Goal: Contribute content

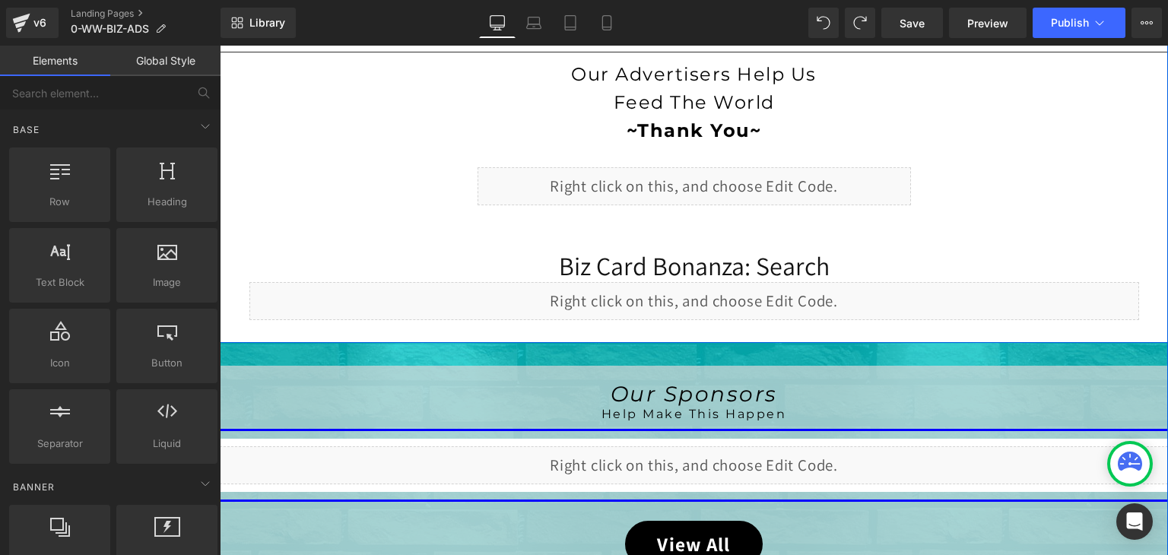
scroll to position [609, 0]
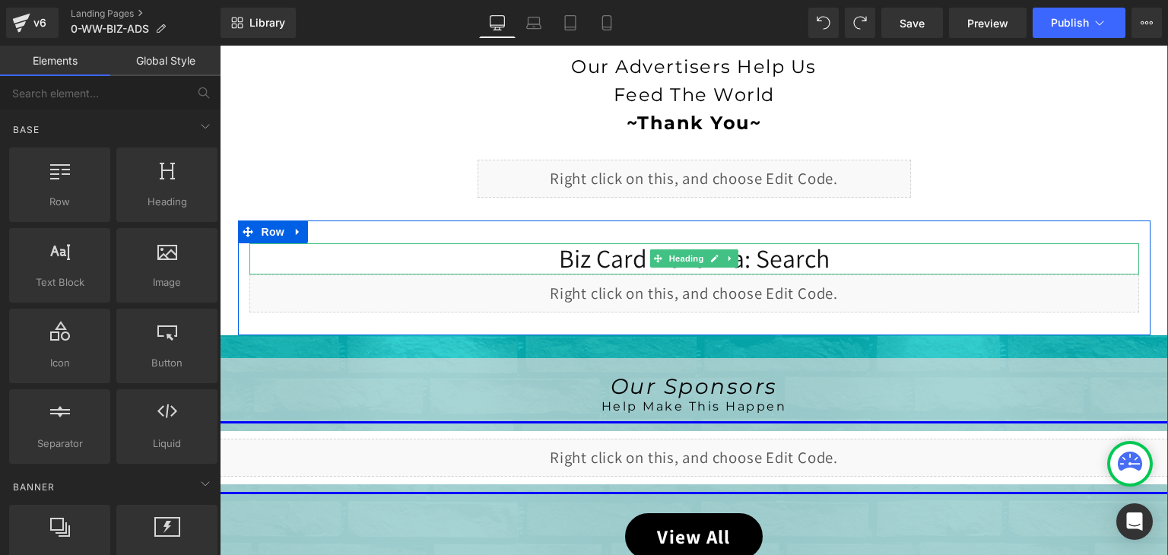
click at [828, 254] on h1 "Biz Card Bonanza: Search" at bounding box center [695, 258] width 890 height 31
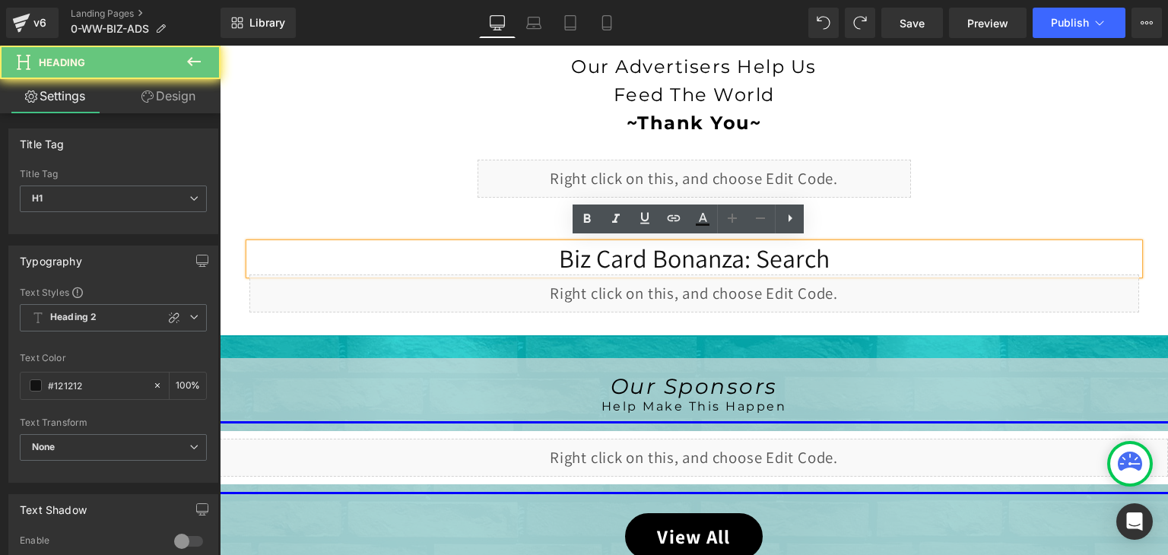
click at [828, 254] on h1 "Biz Card Bonanza: Search" at bounding box center [695, 258] width 890 height 31
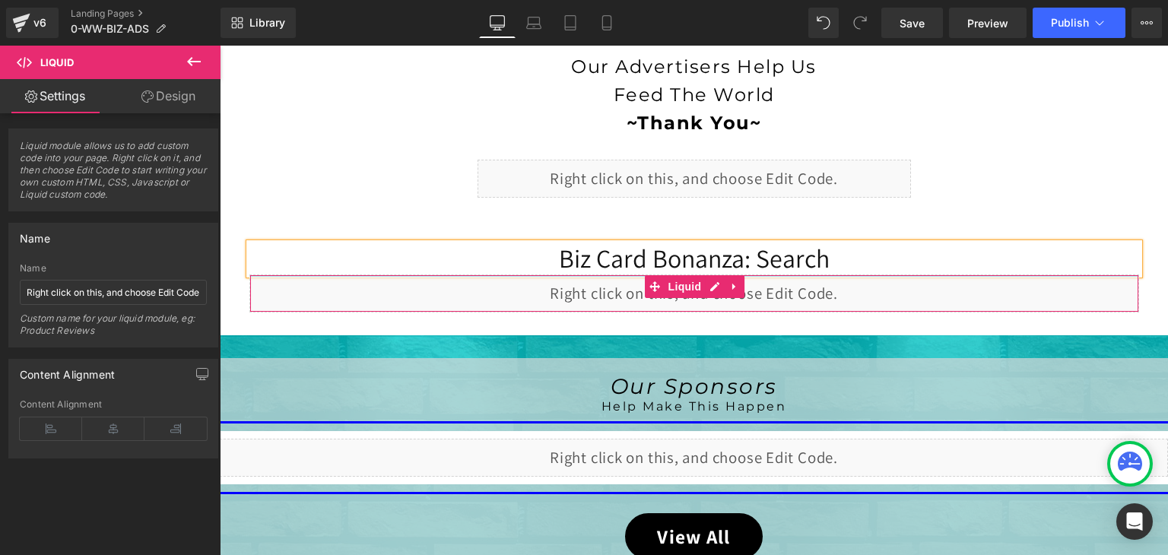
click at [508, 275] on div "Liquid" at bounding box center [695, 294] width 890 height 38
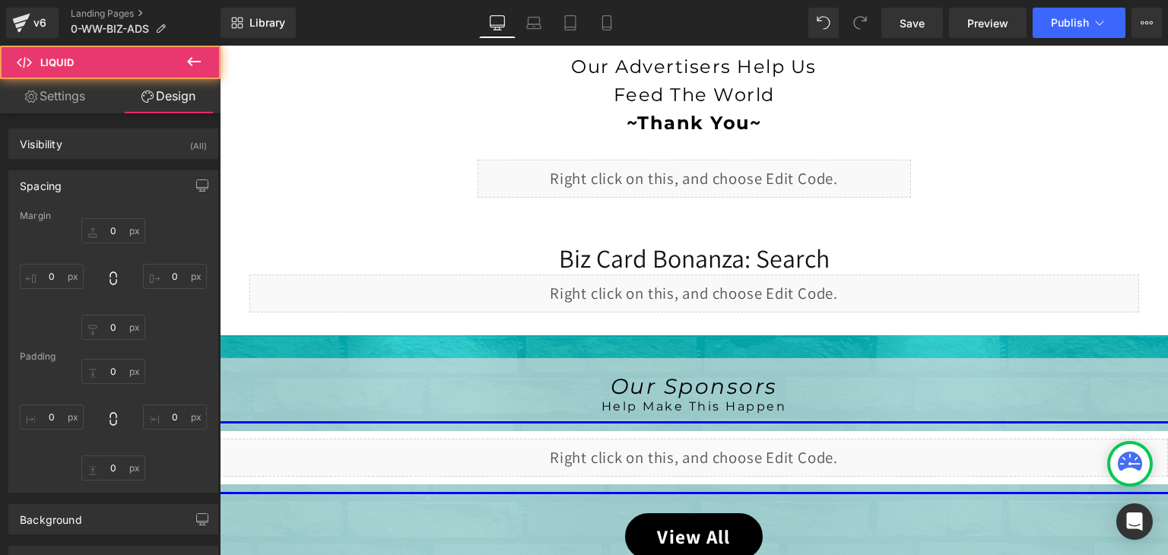
type input "0"
type input "2"
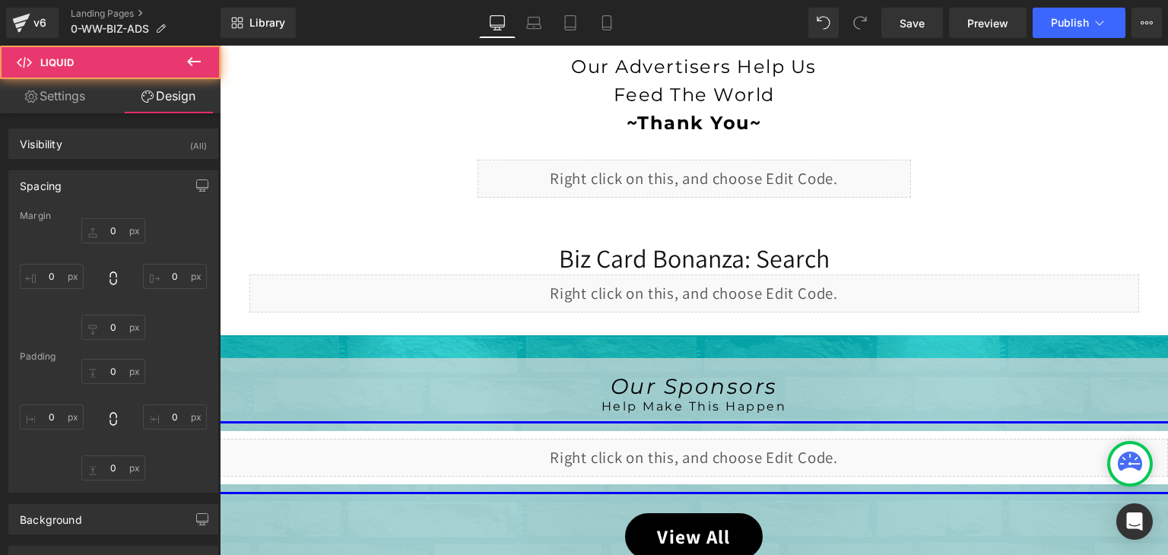
type input "0"
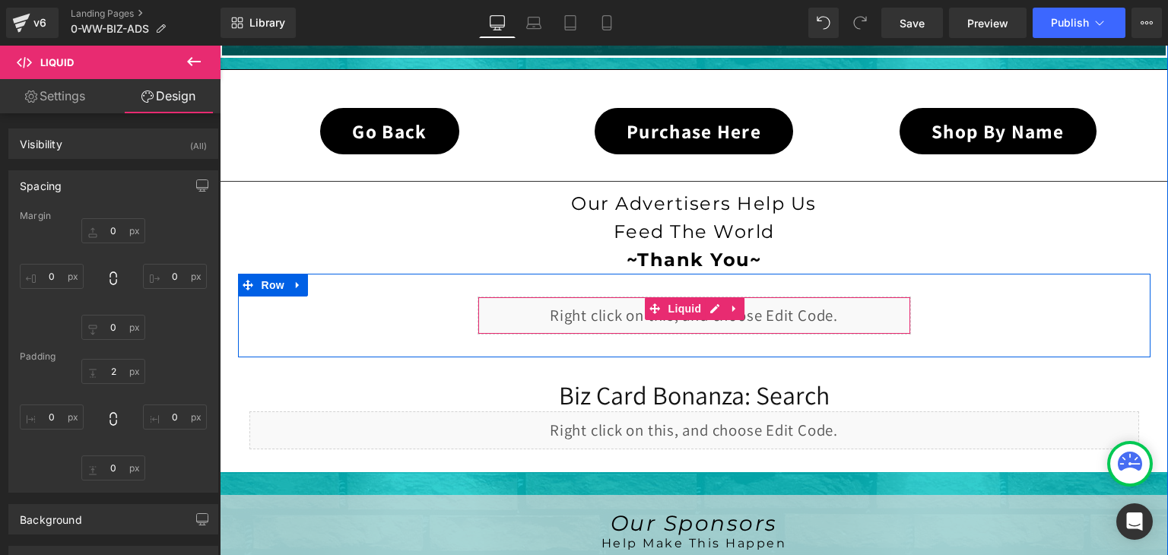
scroll to position [456, 0]
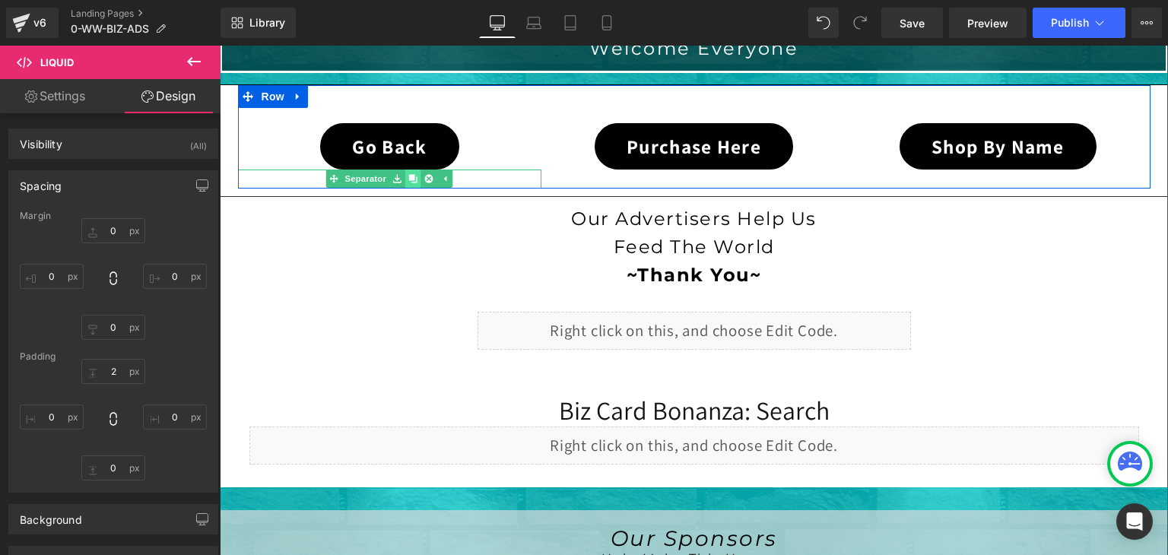
click at [411, 176] on icon at bounding box center [413, 178] width 8 height 9
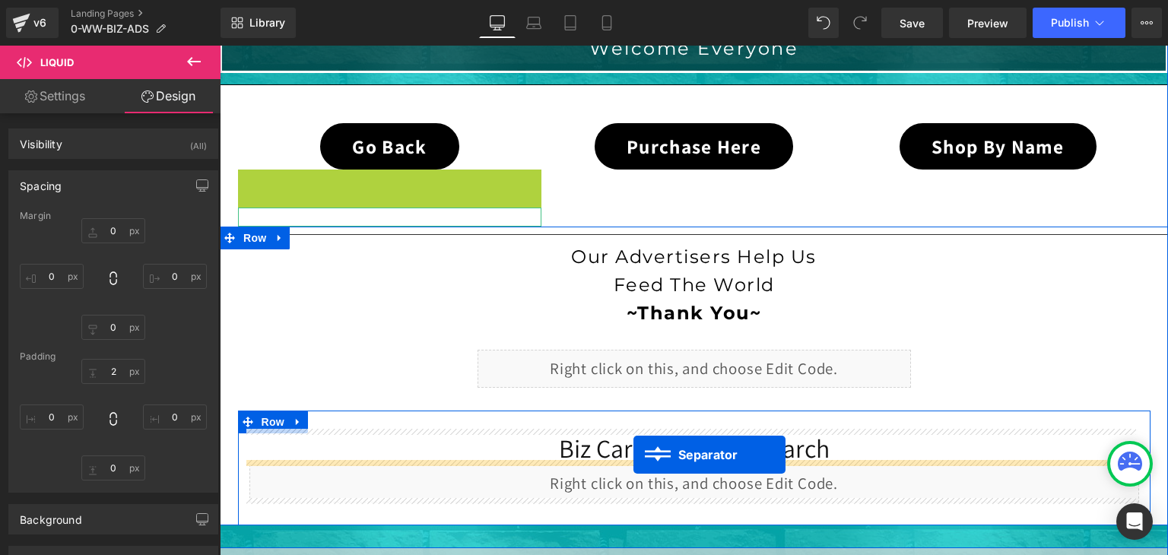
drag, startPoint x: 329, startPoint y: 179, endPoint x: 634, endPoint y: 455, distance: 411.5
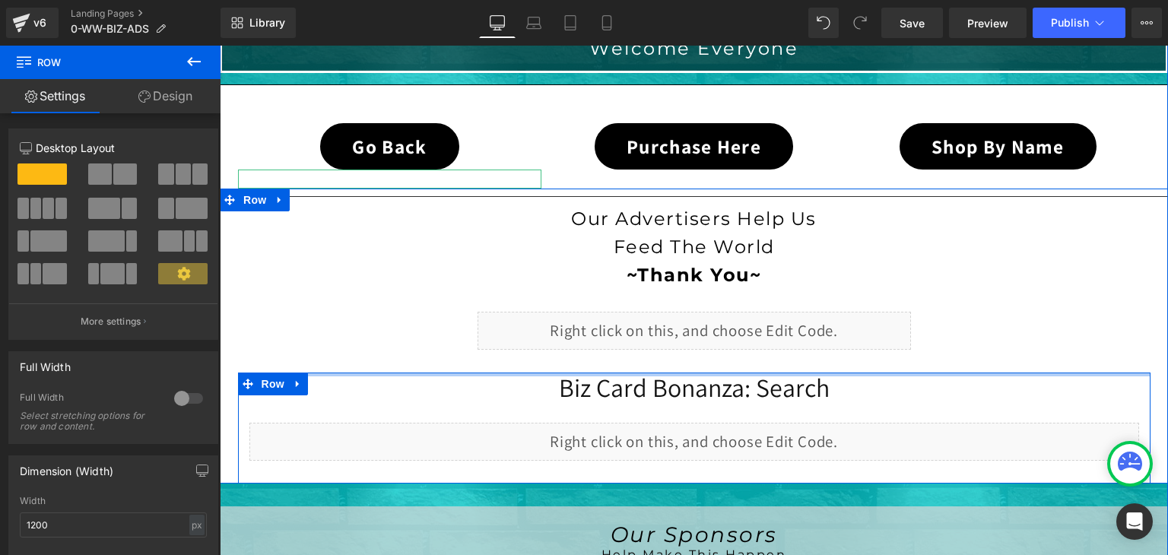
drag, startPoint x: 707, startPoint y: 383, endPoint x: 709, endPoint y: 358, distance: 25.9
click at [709, 358] on div "Separator Our Advertisers Help Us Feed The World ~Thank You~ Heading Separator …" at bounding box center [694, 336] width 949 height 295
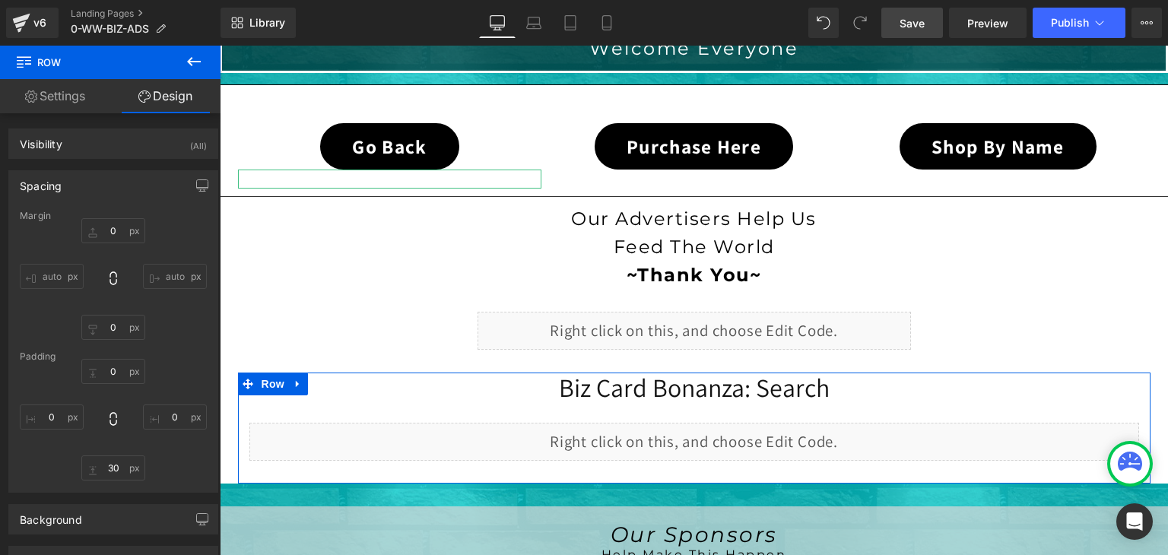
click at [913, 10] on link "Save" at bounding box center [913, 23] width 62 height 30
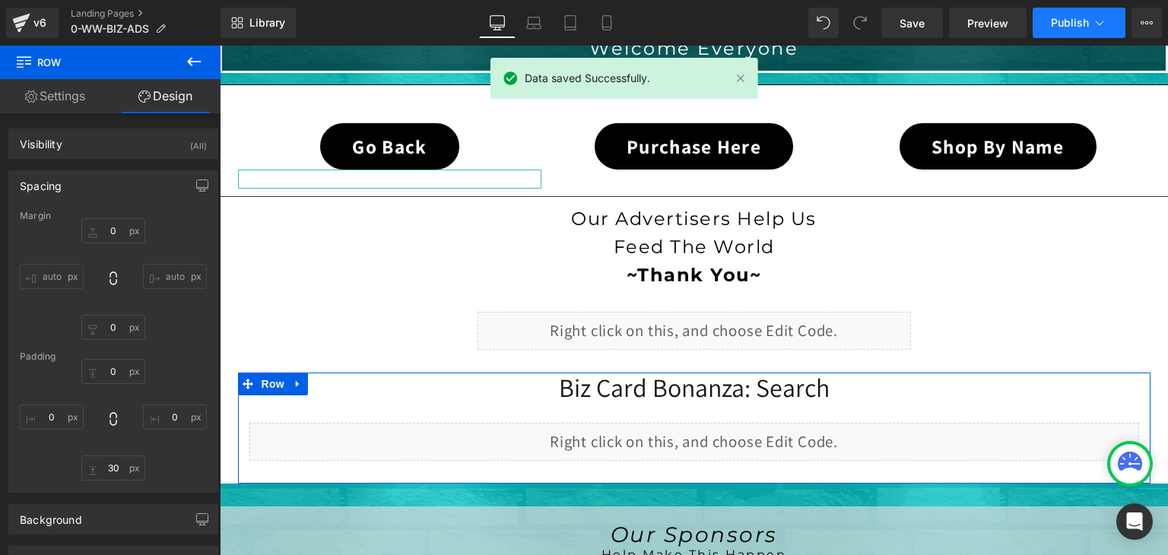
click at [1094, 27] on icon at bounding box center [1099, 22] width 15 height 15
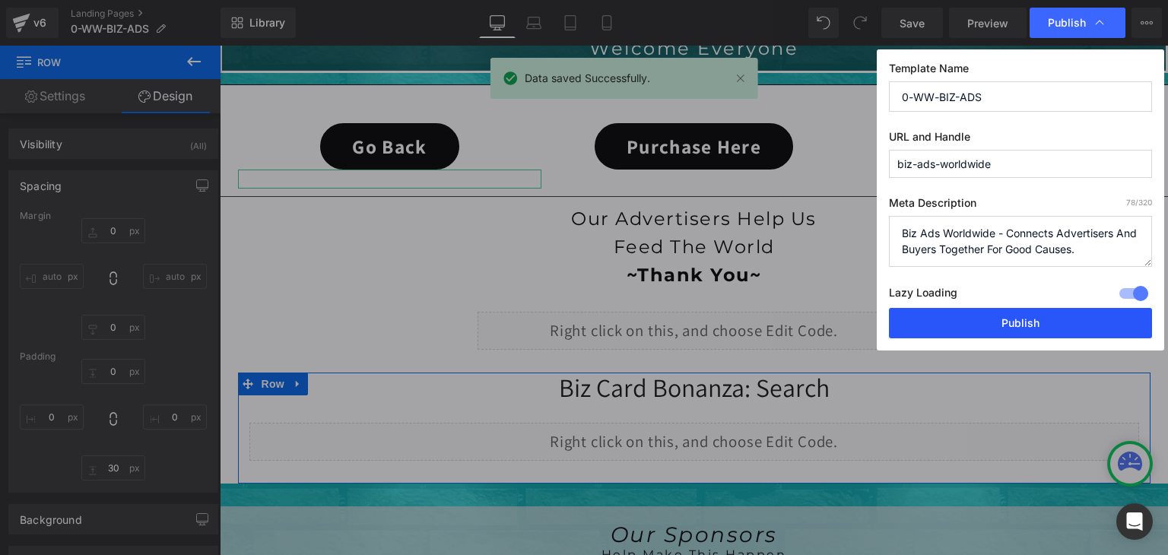
click at [1035, 310] on button "Publish" at bounding box center [1020, 323] width 263 height 30
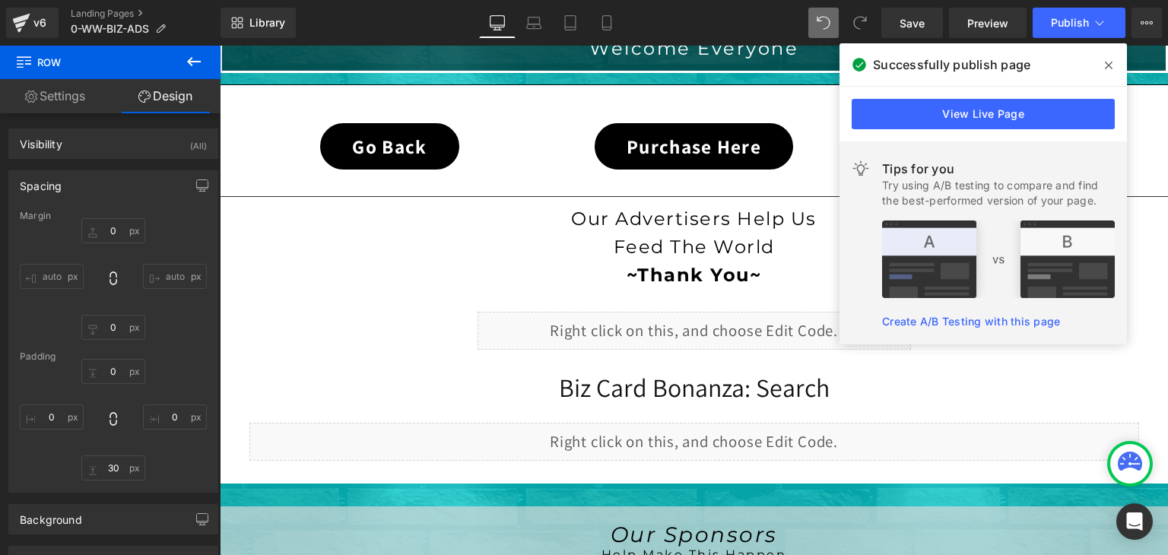
type input "0"
type input "30"
type input "0"
type input "30"
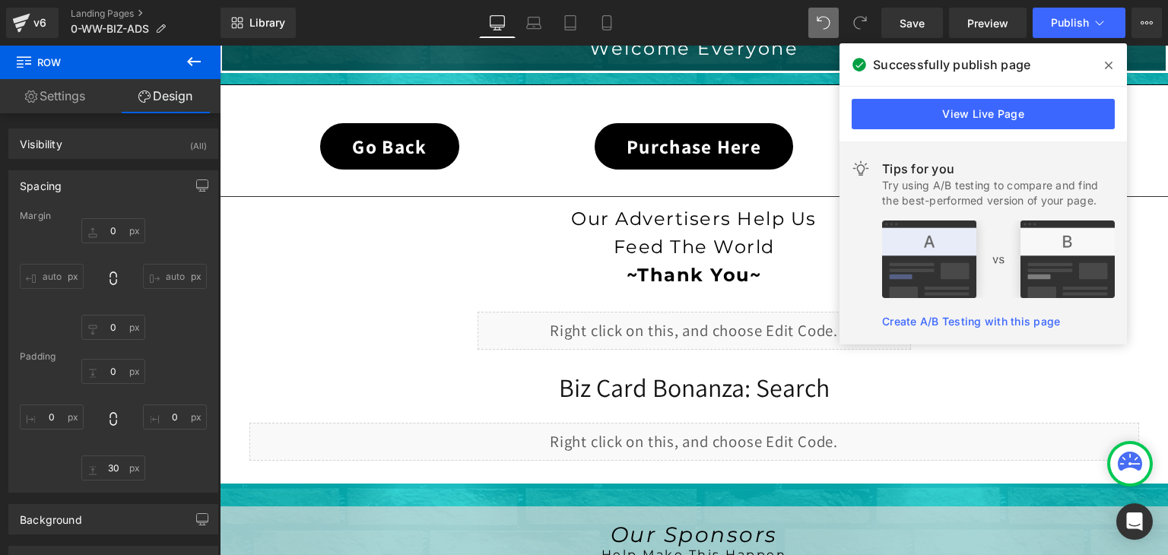
type input "0"
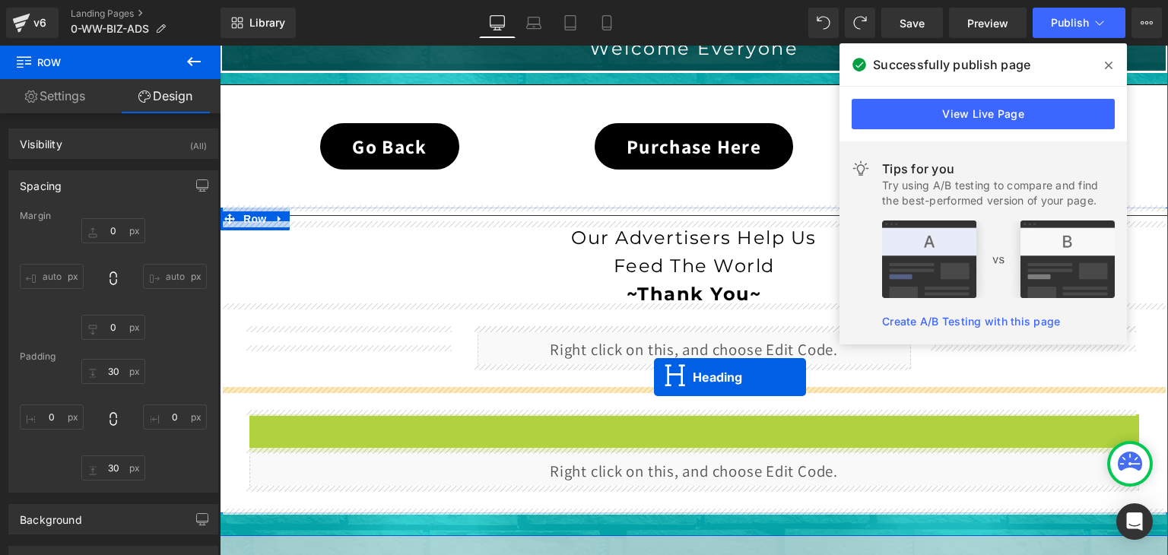
drag, startPoint x: 651, startPoint y: 424, endPoint x: 654, endPoint y: 377, distance: 46.5
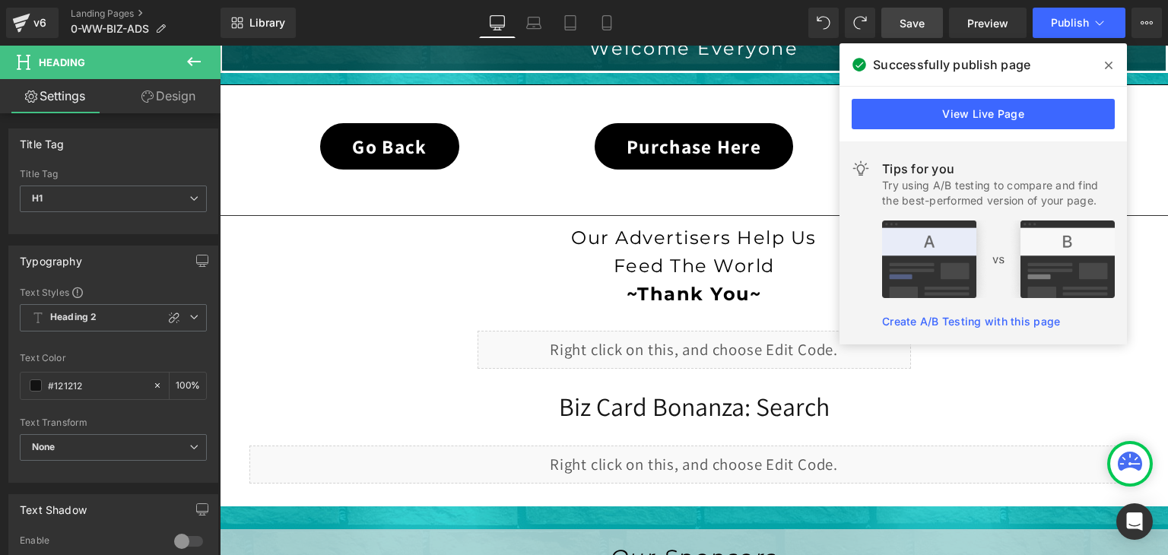
click at [937, 24] on link "Save" at bounding box center [913, 23] width 62 height 30
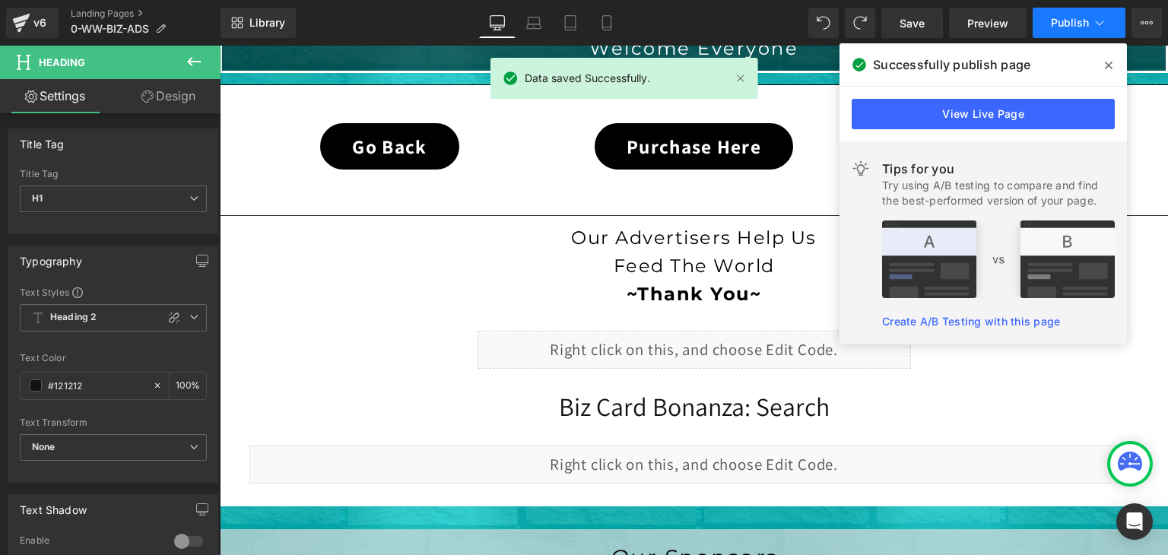
click at [1083, 22] on span "Publish" at bounding box center [1070, 23] width 38 height 12
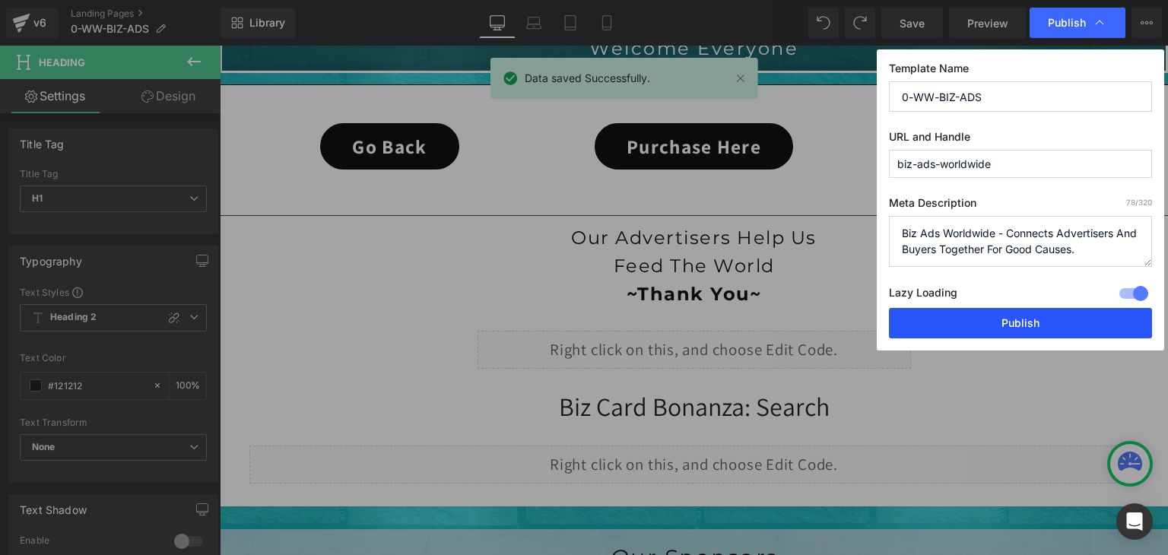
click at [1032, 319] on button "Publish" at bounding box center [1020, 323] width 263 height 30
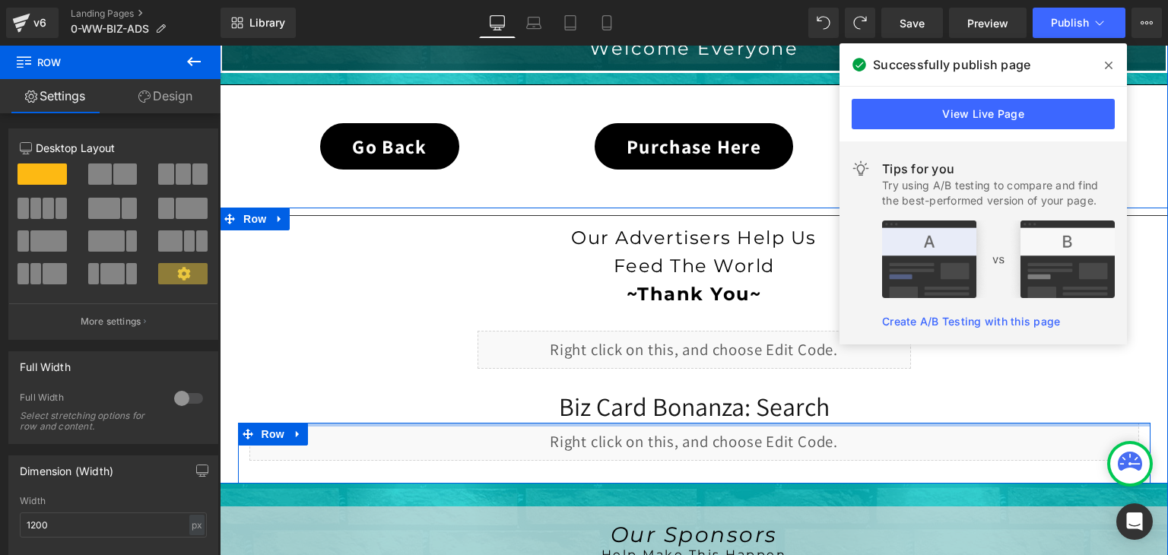
drag, startPoint x: 704, startPoint y: 430, endPoint x: 706, endPoint y: 399, distance: 30.5
click at [706, 399] on div "Separator Our Advertisers Help Us Feed The World ~Thank You~ Heading Separator …" at bounding box center [694, 346] width 949 height 276
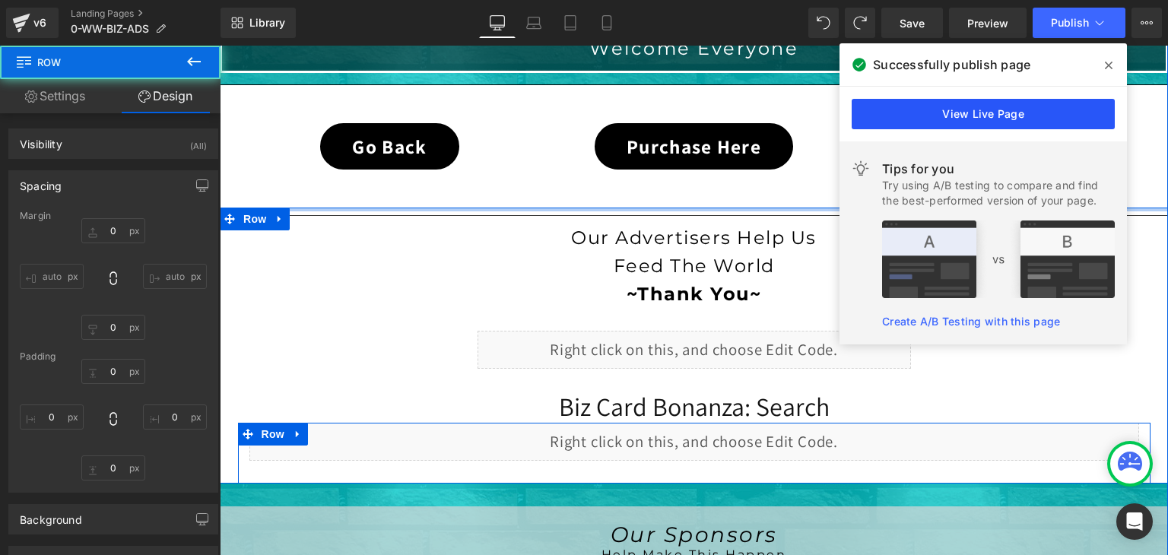
type input "0"
type input "30"
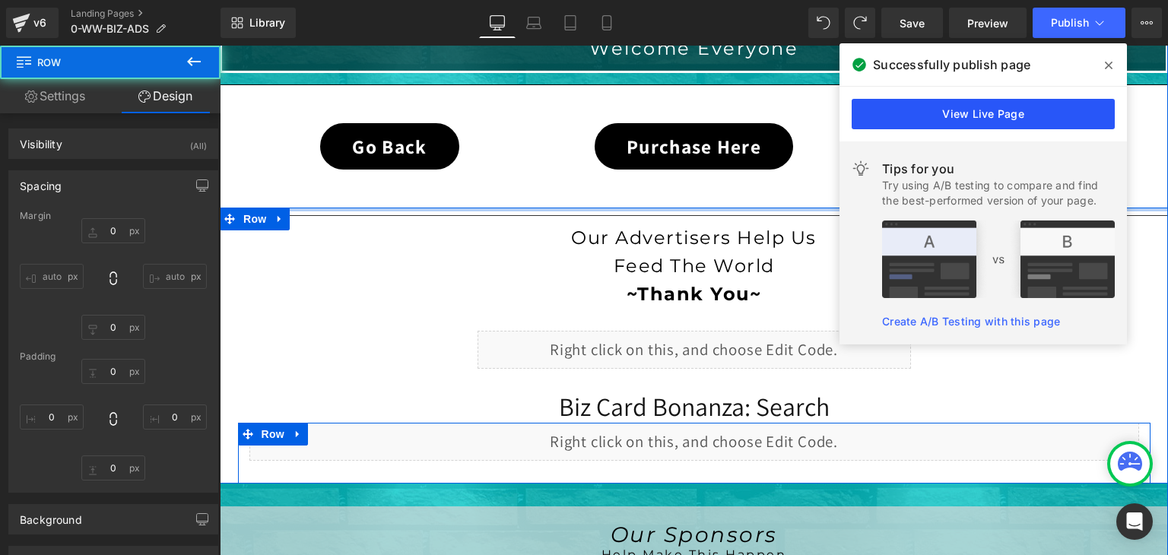
type input "0"
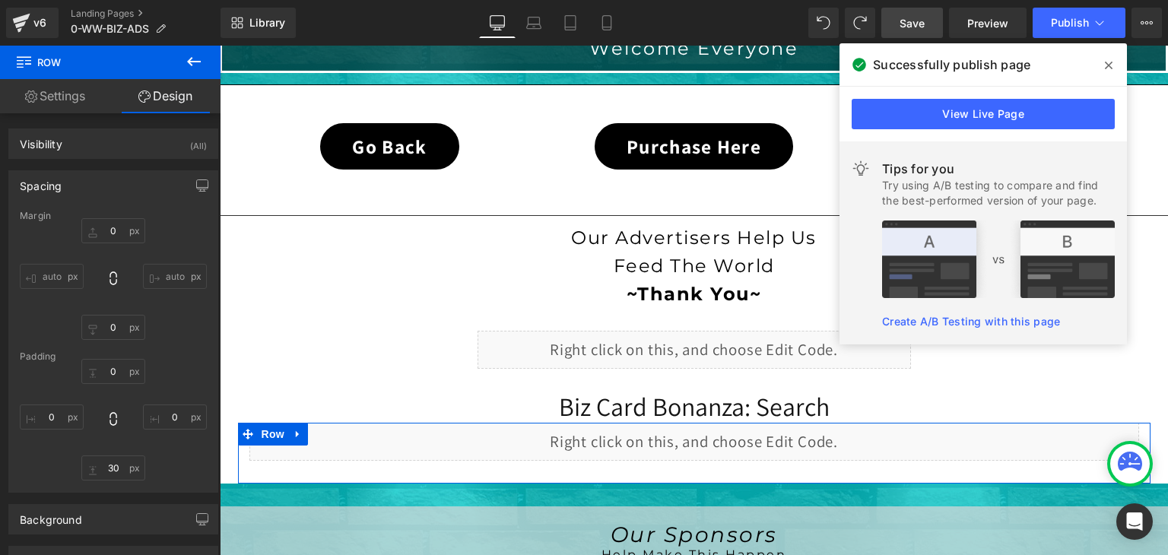
click at [911, 27] on span "Save" at bounding box center [912, 23] width 25 height 16
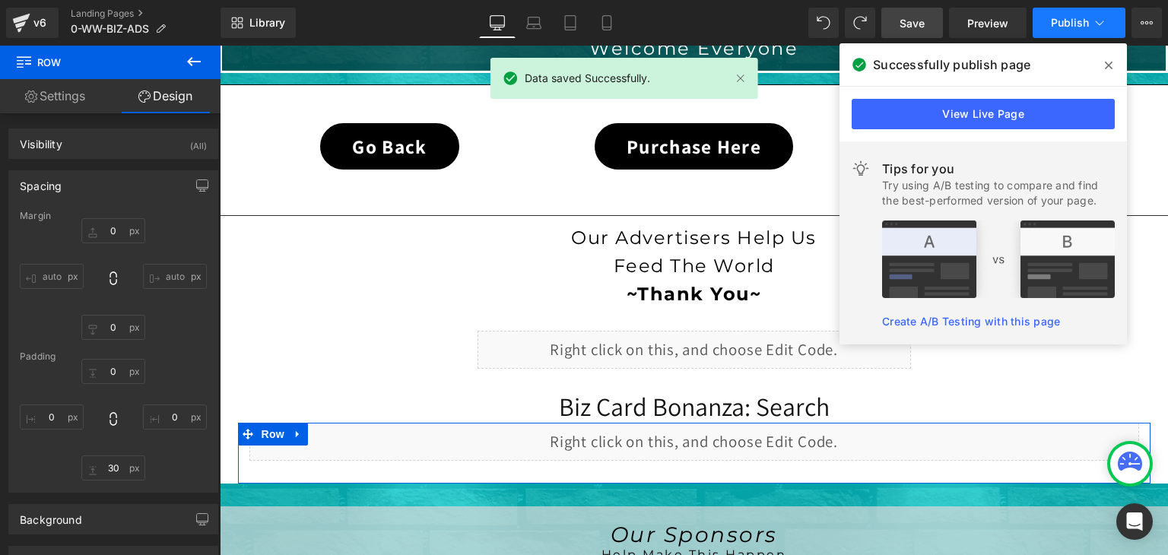
click at [1091, 17] on button "Publish" at bounding box center [1079, 23] width 93 height 30
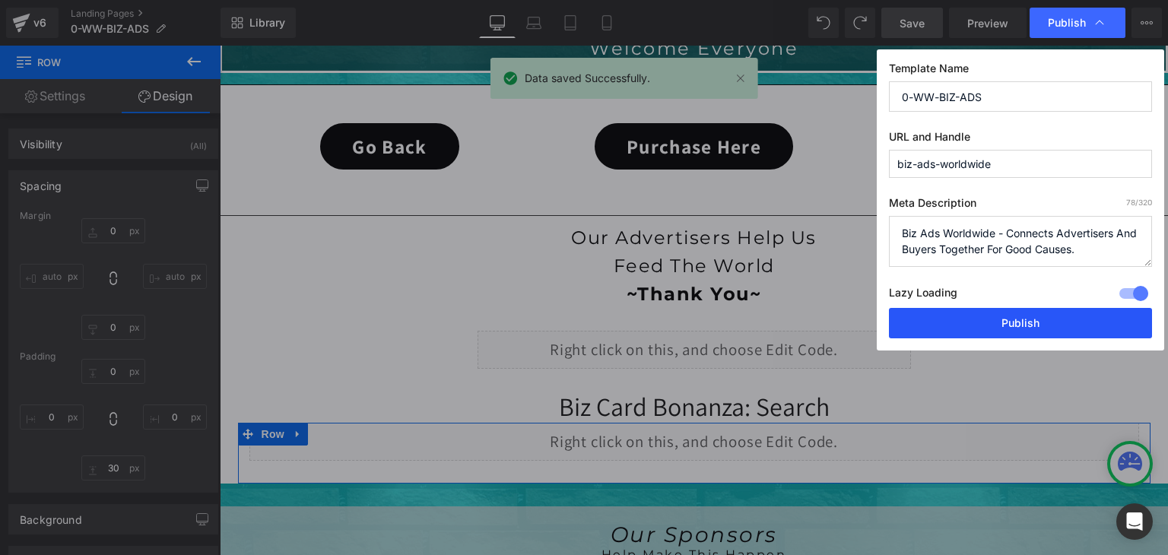
click at [1041, 314] on button "Publish" at bounding box center [1020, 323] width 263 height 30
